Goal: Book appointment/travel/reservation

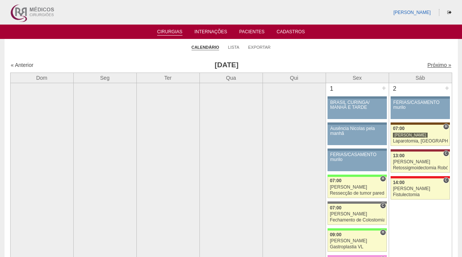
click at [442, 66] on link "Próximo »" at bounding box center [439, 65] width 24 height 6
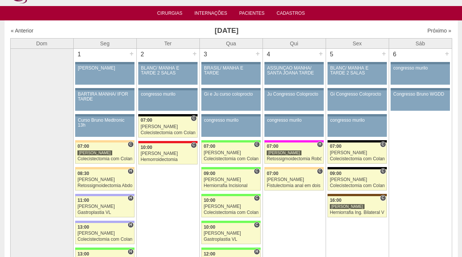
scroll to position [12, 0]
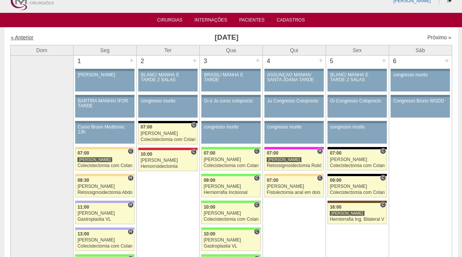
click at [27, 38] on link "« Anterior" at bounding box center [22, 37] width 23 height 6
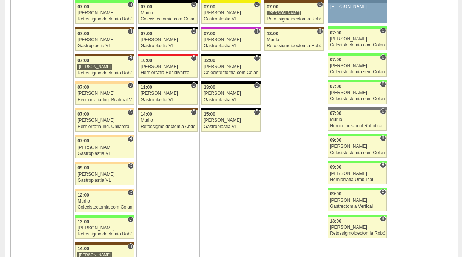
scroll to position [1753, 0]
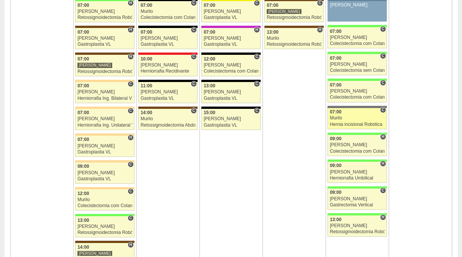
click at [340, 113] on span "07:00" at bounding box center [336, 111] width 12 height 5
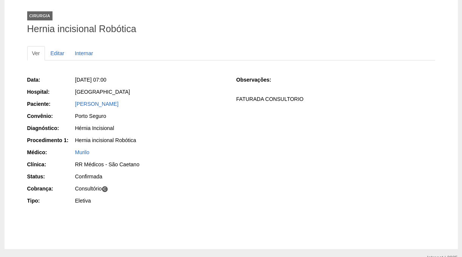
scroll to position [40, 0]
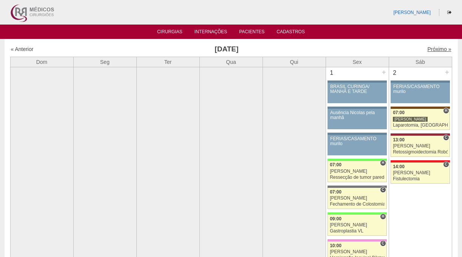
click at [438, 50] on link "Próximo »" at bounding box center [439, 49] width 24 height 6
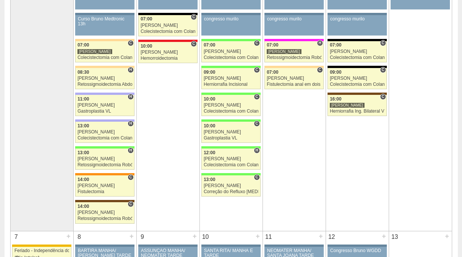
scroll to position [108, 0]
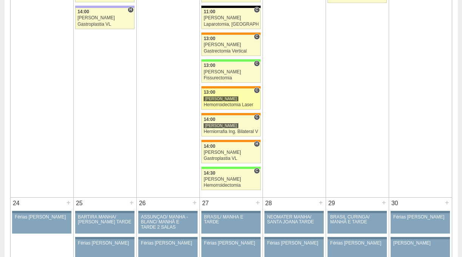
scroll to position [1484, 0]
